Goal: Information Seeking & Learning: Learn about a topic

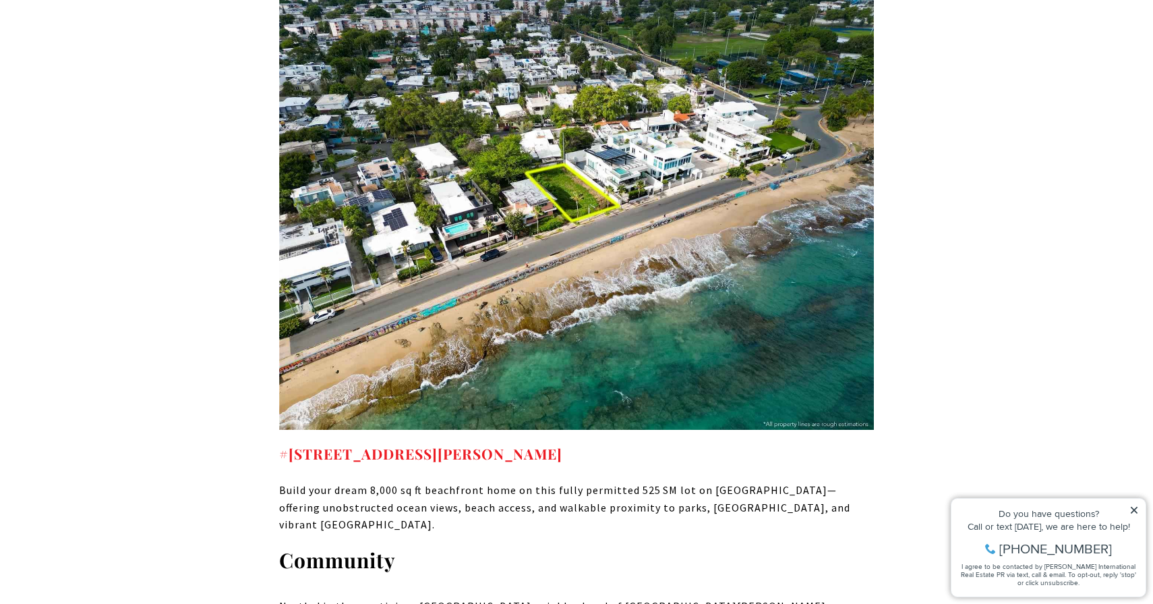
scroll to position [6215, 0]
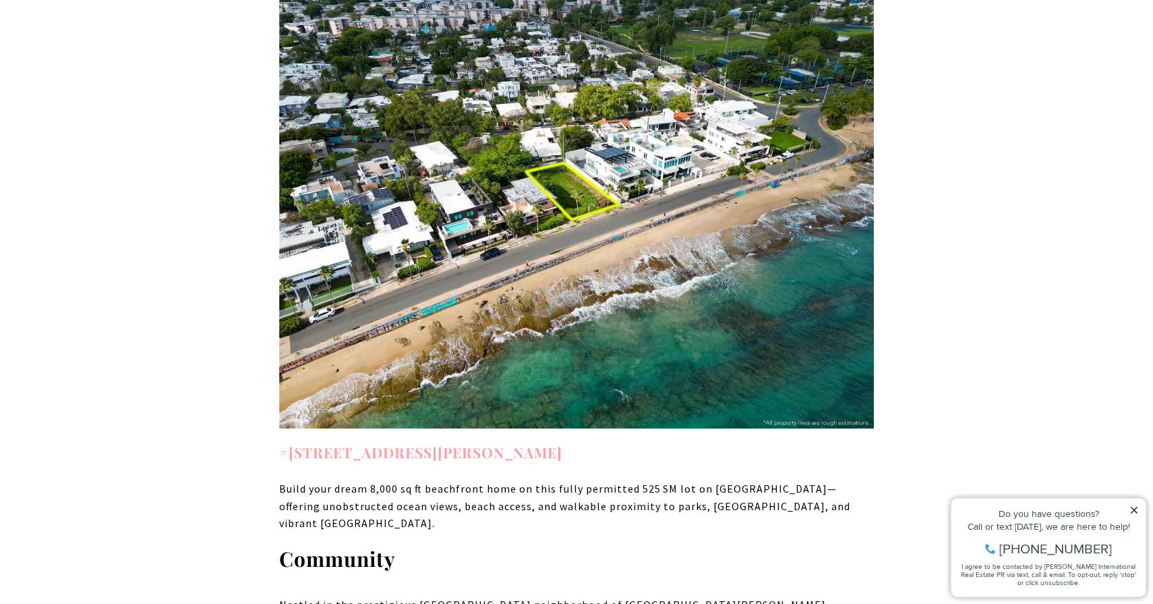
click at [439, 442] on strong "#6 PARK BOULEVARD SAN JUAN PR, 00913" at bounding box center [420, 451] width 283 height 19
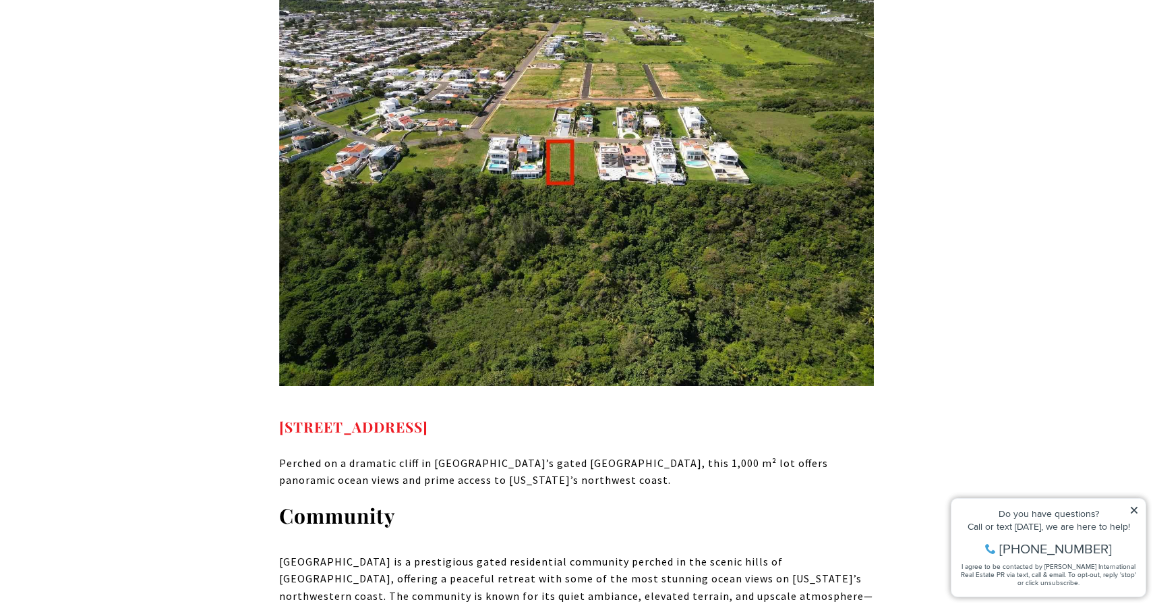
scroll to position [7054, 0]
click at [428, 416] on strong "[STREET_ADDRESS]" at bounding box center [353, 425] width 149 height 19
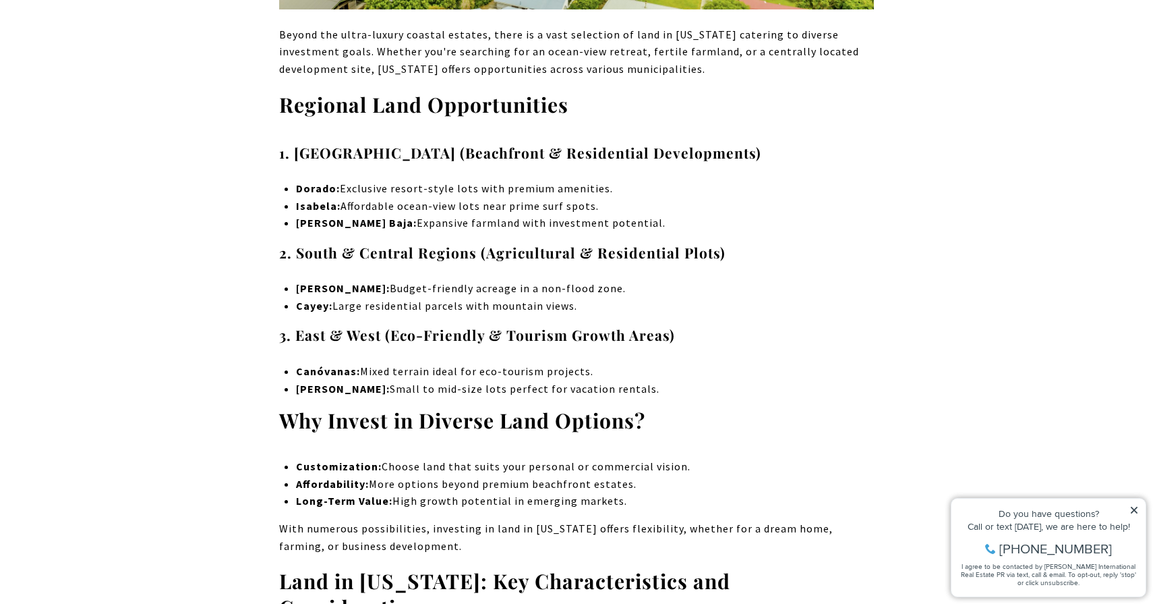
scroll to position [8323, 0]
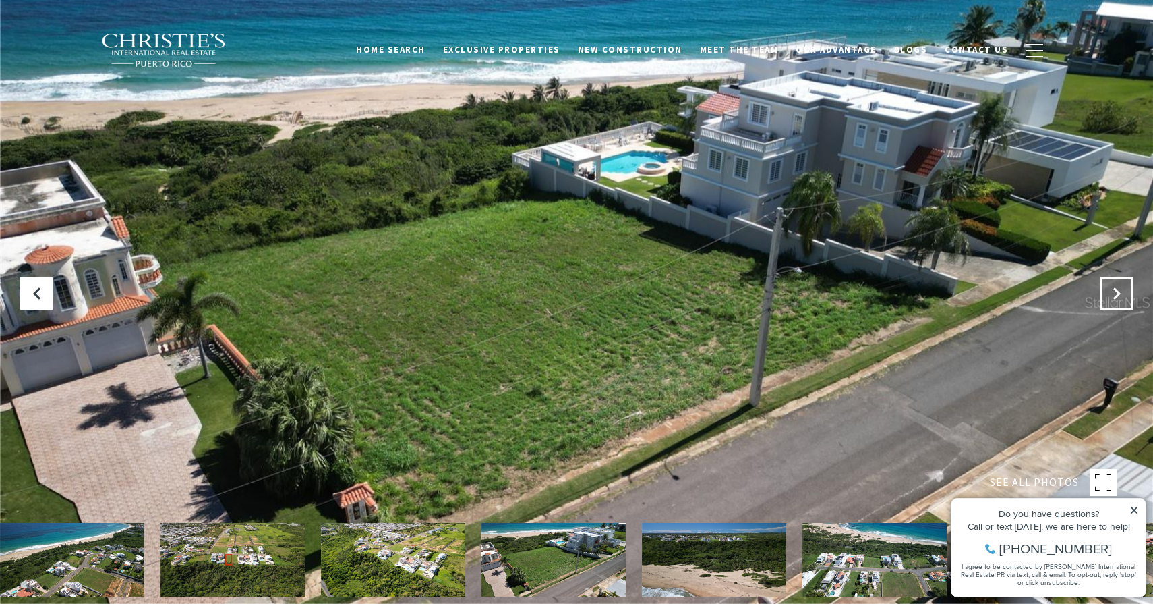
click at [1122, 288] on icon "Next Slide" at bounding box center [1116, 293] width 13 height 13
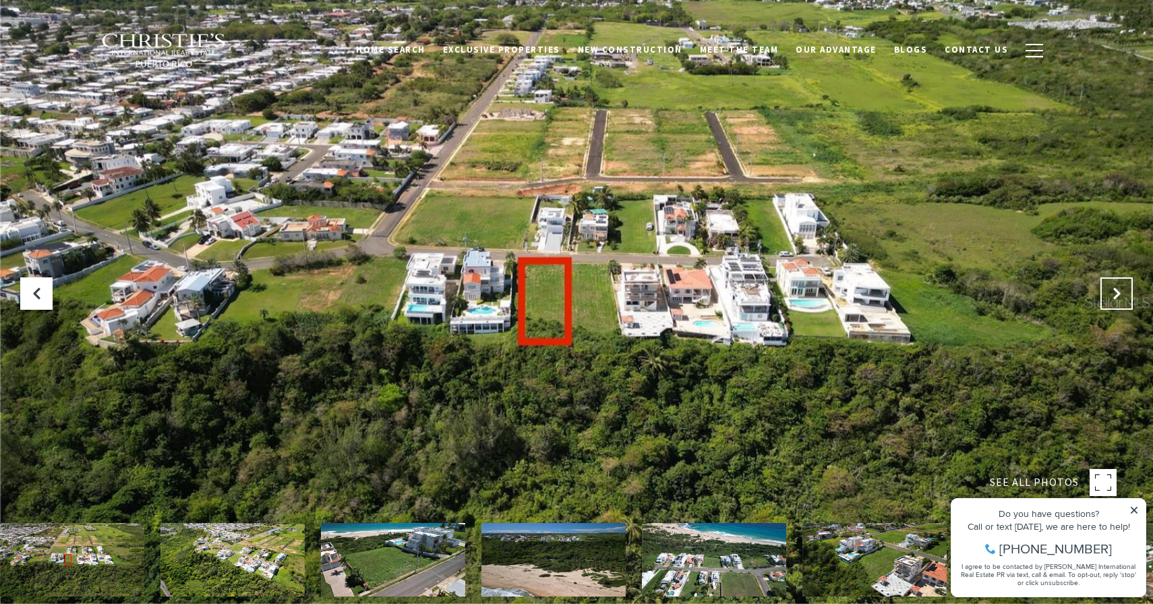
click at [1122, 288] on icon "Next Slide" at bounding box center [1116, 293] width 13 height 13
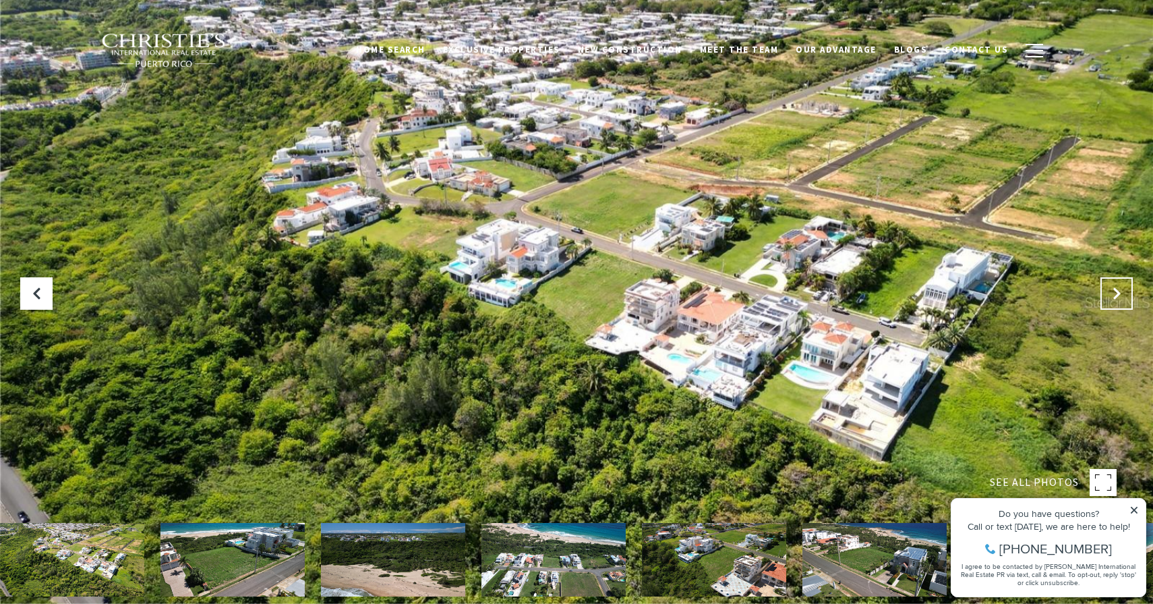
click at [1122, 288] on icon "Next Slide" at bounding box center [1116, 293] width 13 height 13
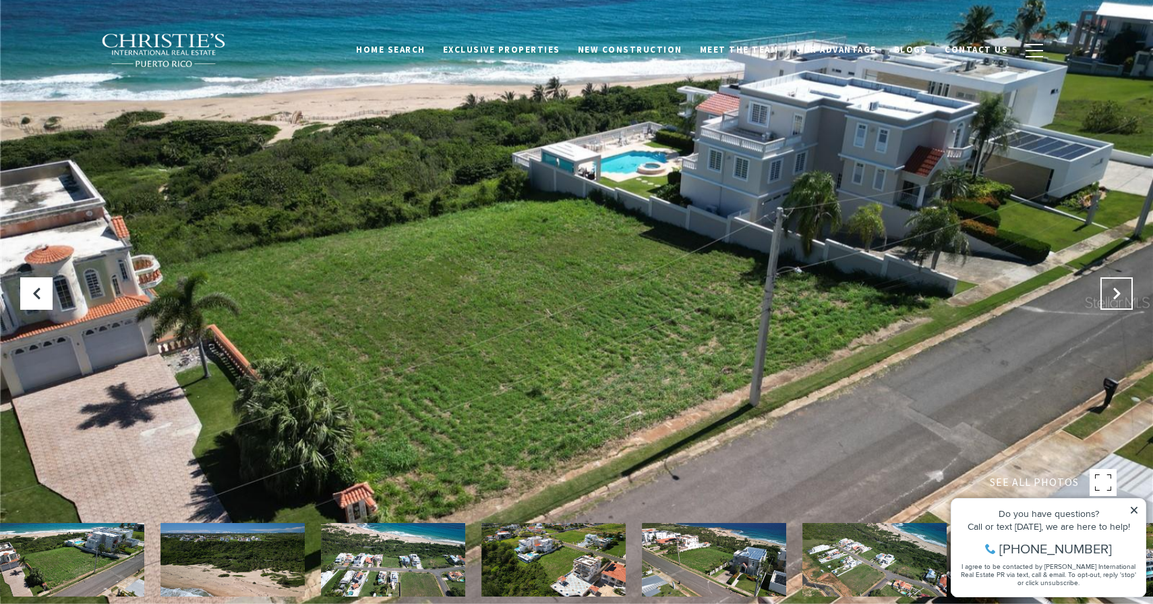
click at [1122, 288] on icon "Next Slide" at bounding box center [1116, 293] width 13 height 13
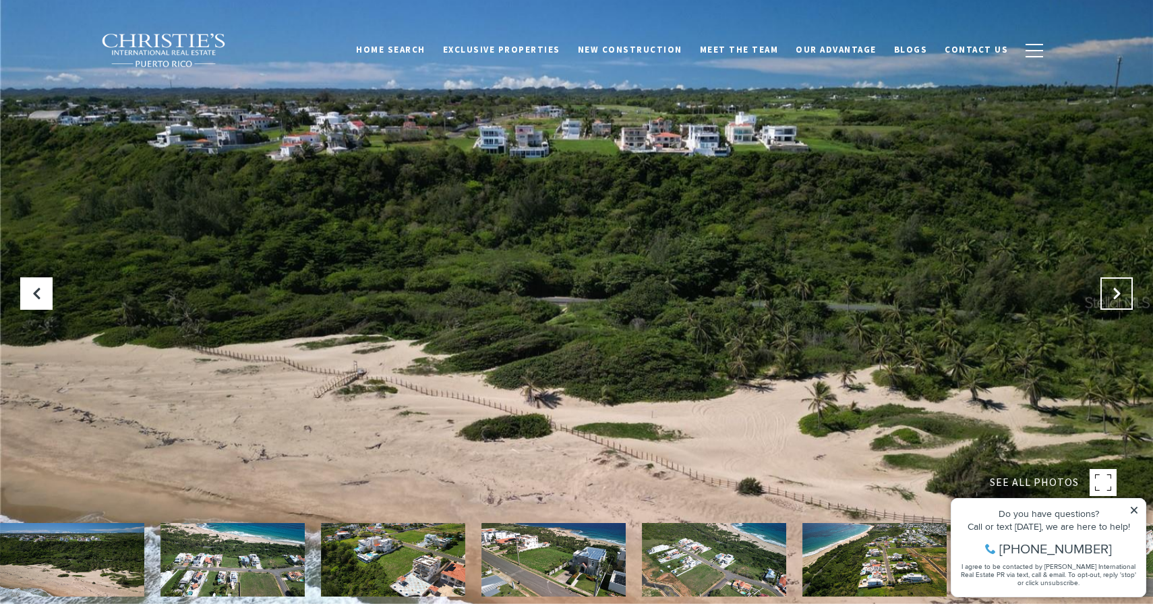
click at [1122, 288] on icon "Next Slide" at bounding box center [1116, 293] width 13 height 13
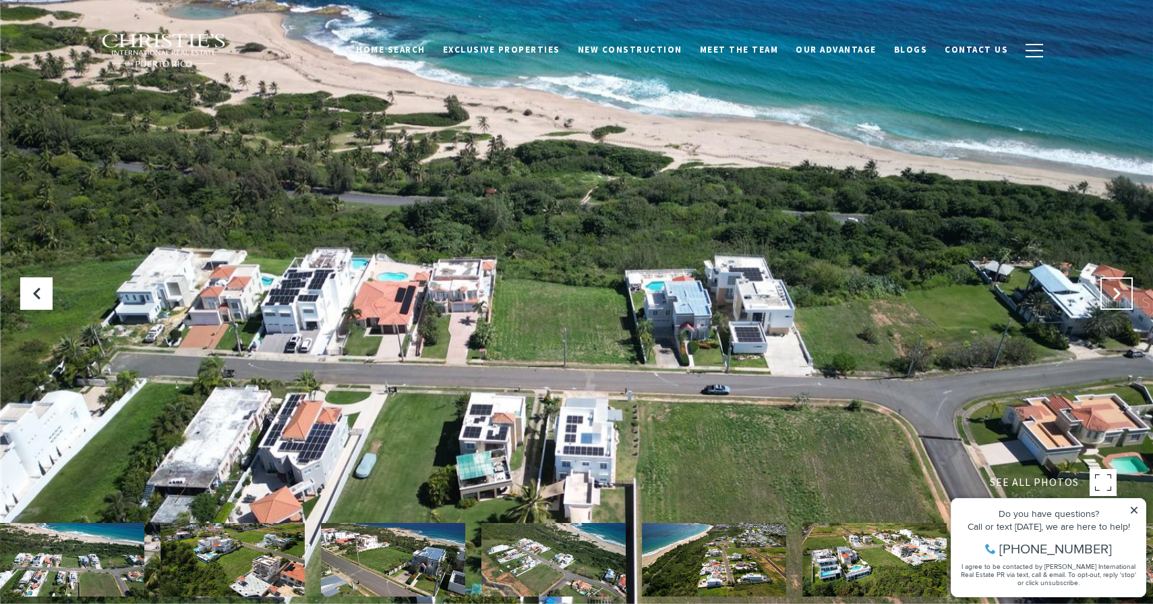
click at [1122, 288] on icon "Next Slide" at bounding box center [1116, 293] width 13 height 13
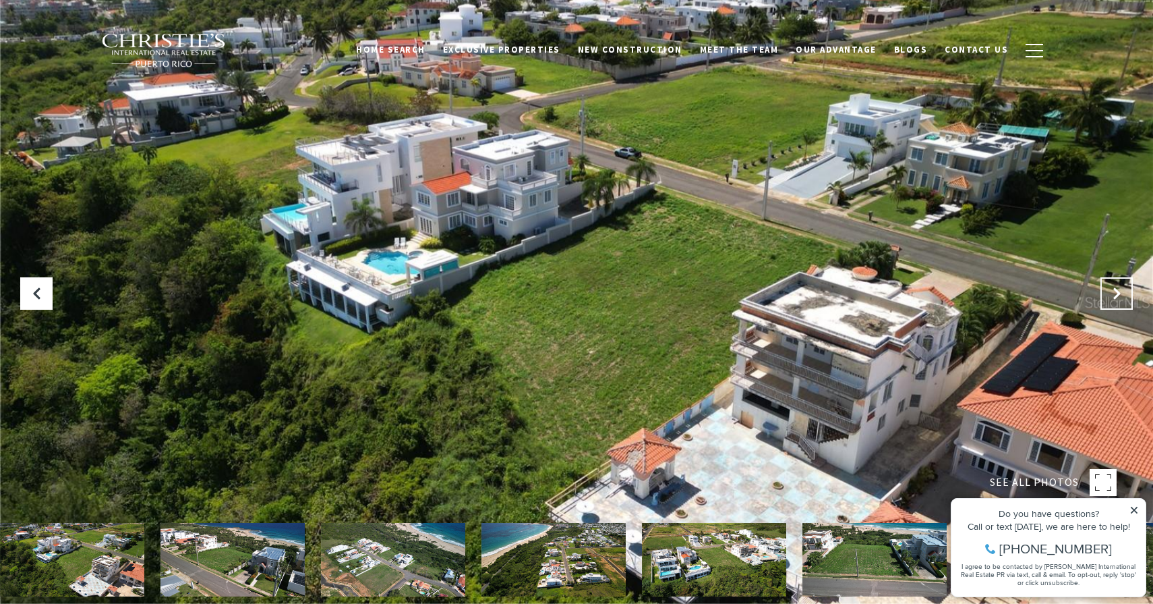
click at [1122, 288] on icon "Next Slide" at bounding box center [1116, 293] width 13 height 13
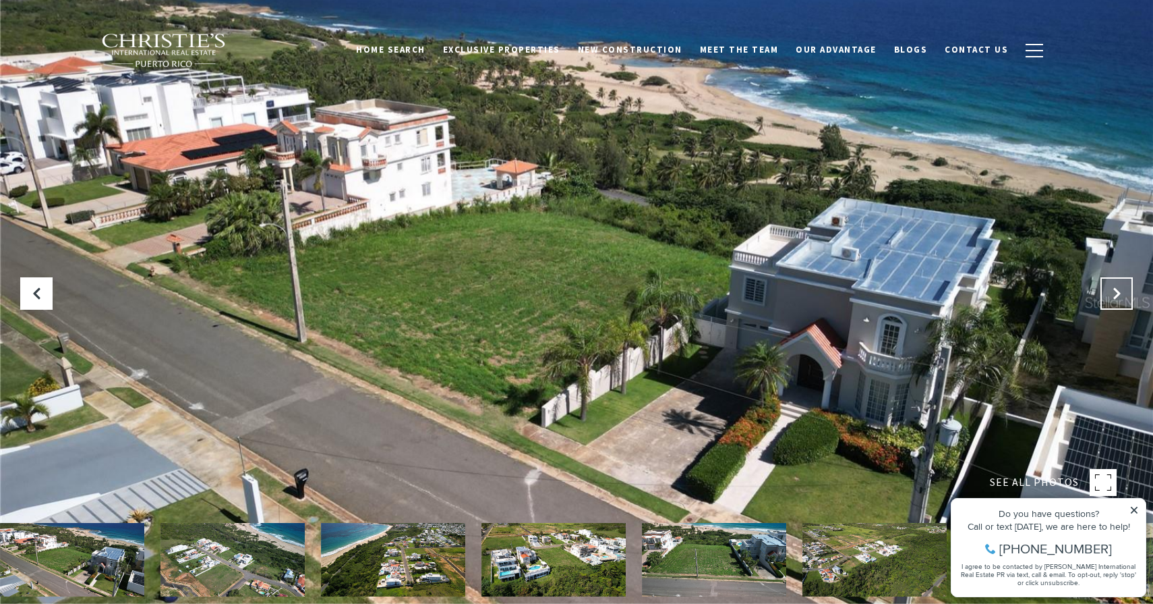
click at [1122, 288] on icon "Next Slide" at bounding box center [1116, 293] width 13 height 13
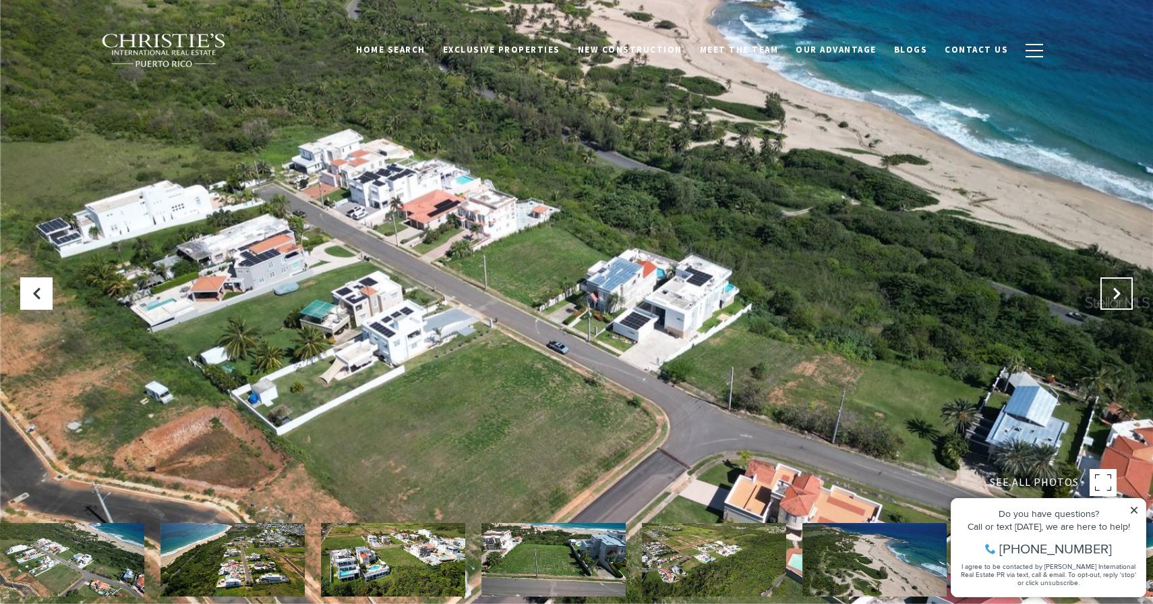
click at [1122, 288] on icon "Next Slide" at bounding box center [1116, 293] width 13 height 13
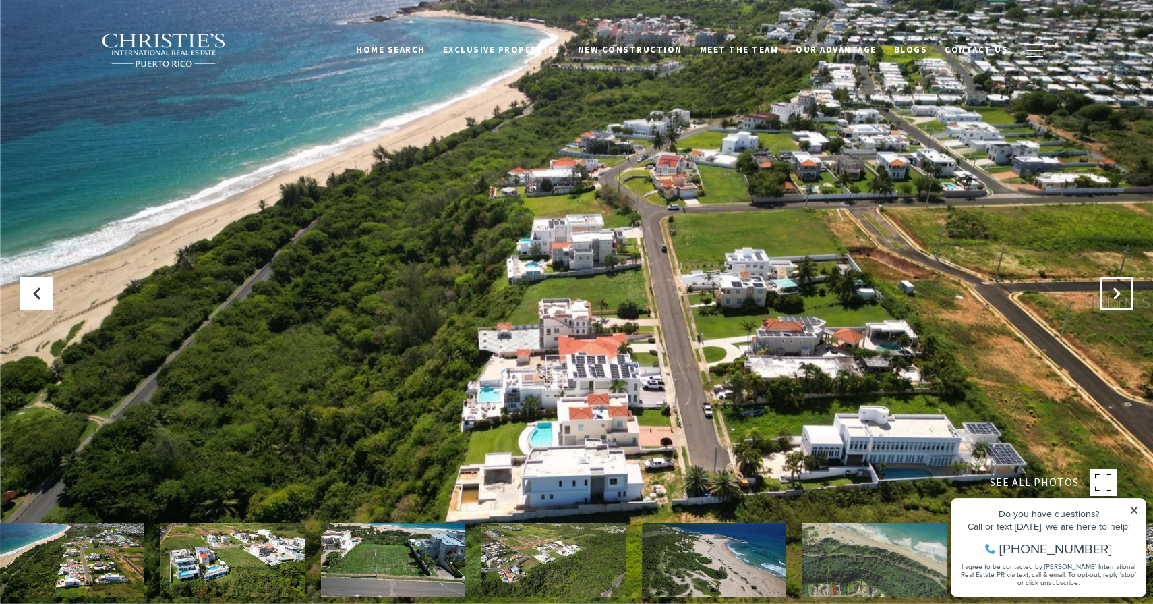
click at [1122, 288] on icon "Next Slide" at bounding box center [1116, 293] width 13 height 13
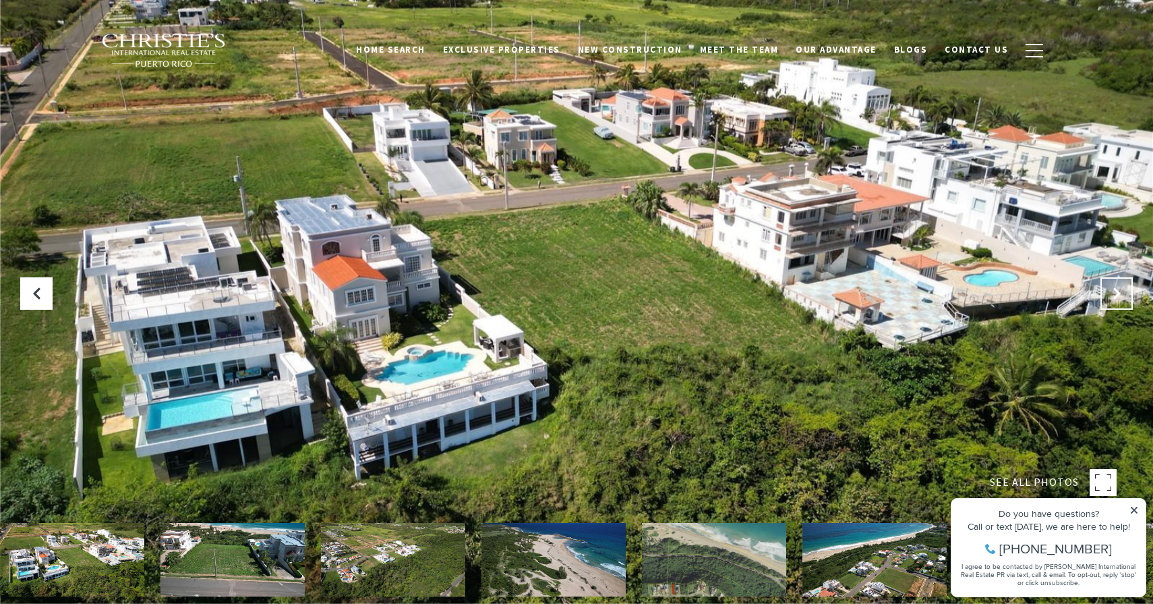
click at [1122, 288] on icon "Next Slide" at bounding box center [1116, 293] width 13 height 13
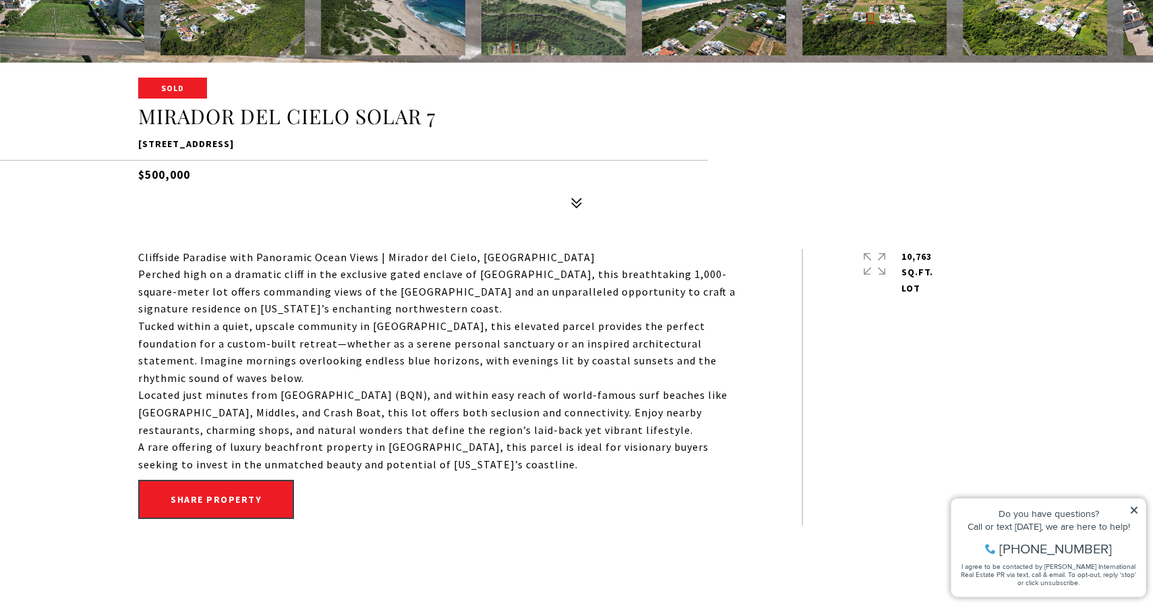
scroll to position [577, 0]
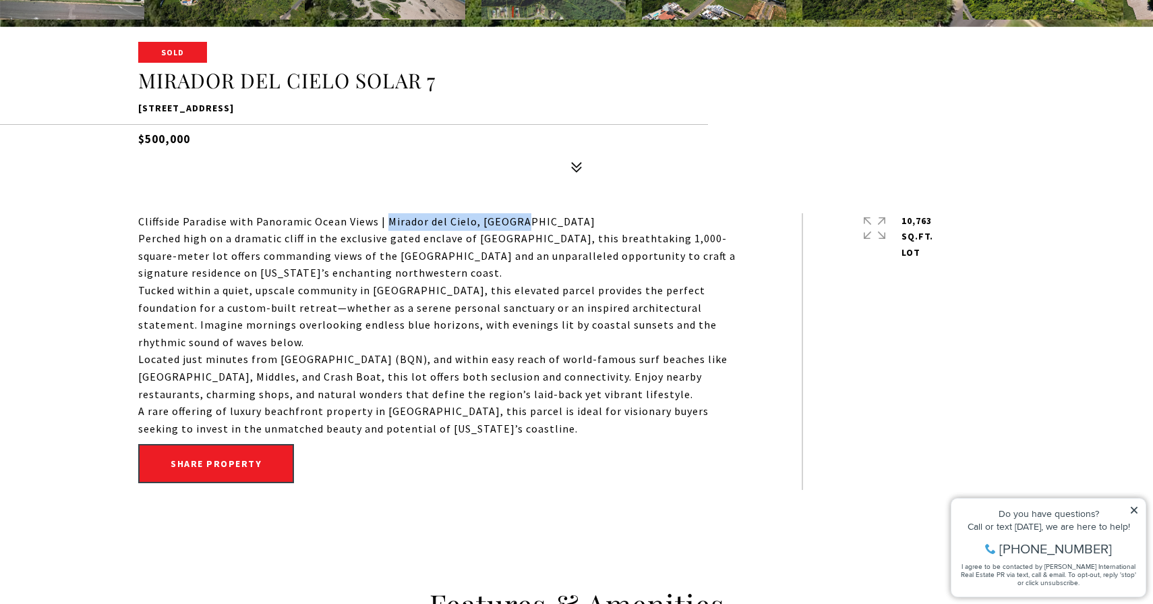
drag, startPoint x: 385, startPoint y: 219, endPoint x: 542, endPoint y: 216, distance: 157.2
click at [542, 216] on p "Cliffside Paradise with Panoramic Ocean Views | Mirador del Cielo, [GEOGRAPHIC_…" at bounding box center [439, 222] width 603 height 18
